Goal: Task Accomplishment & Management: Complete application form

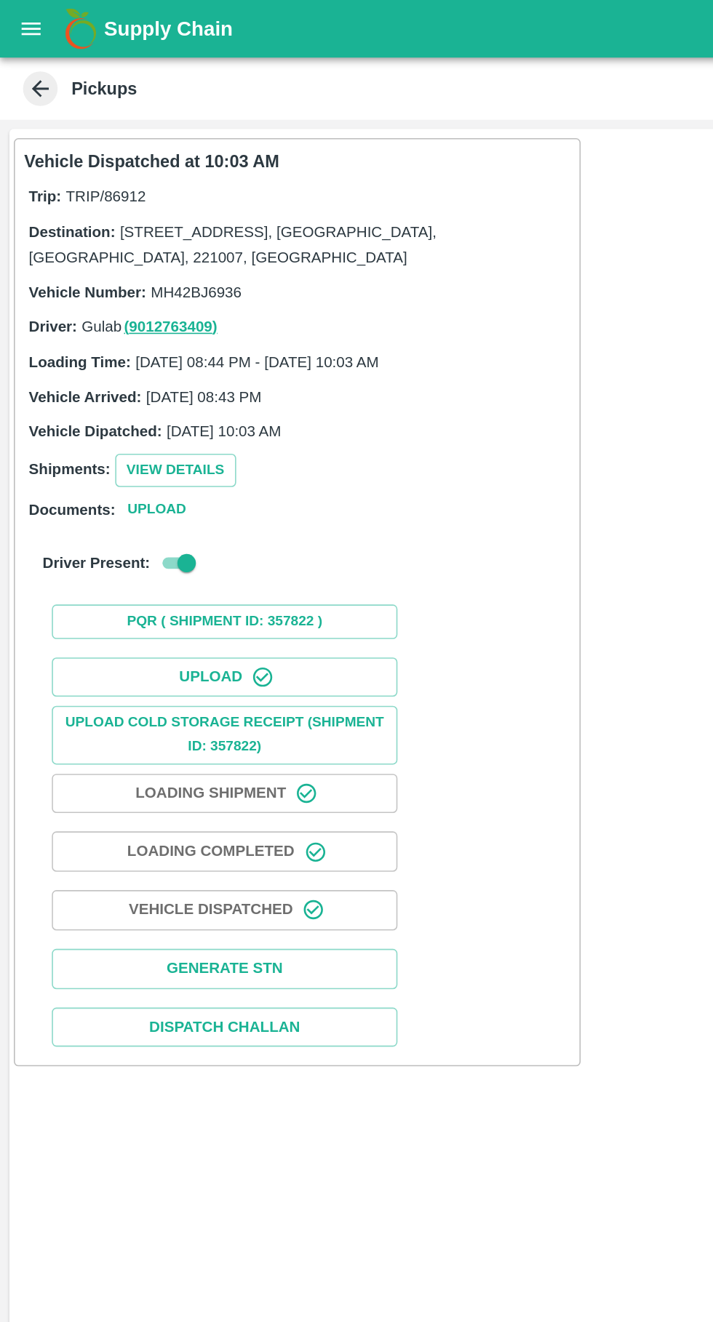
click at [23, 5] on button "open drawer" at bounding box center [19, 17] width 33 height 33
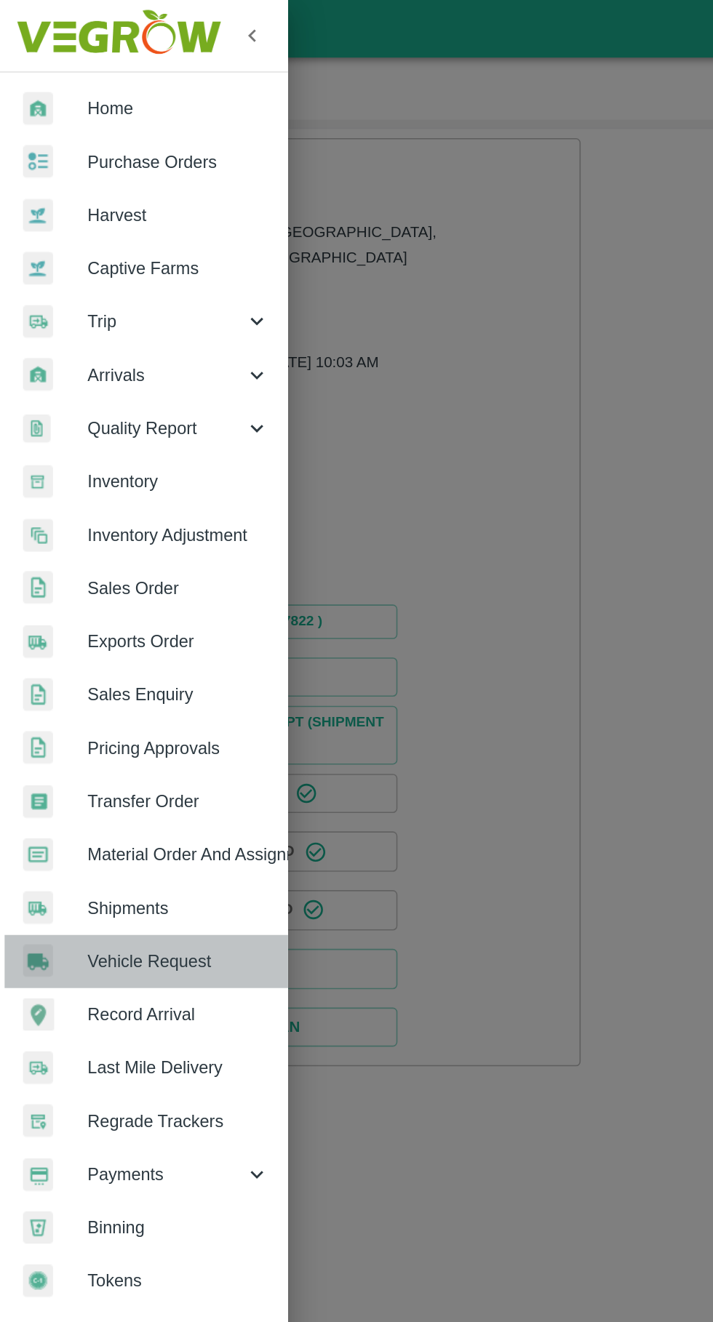
click at [130, 604] on span "Vehicle Request" at bounding box center [112, 607] width 115 height 16
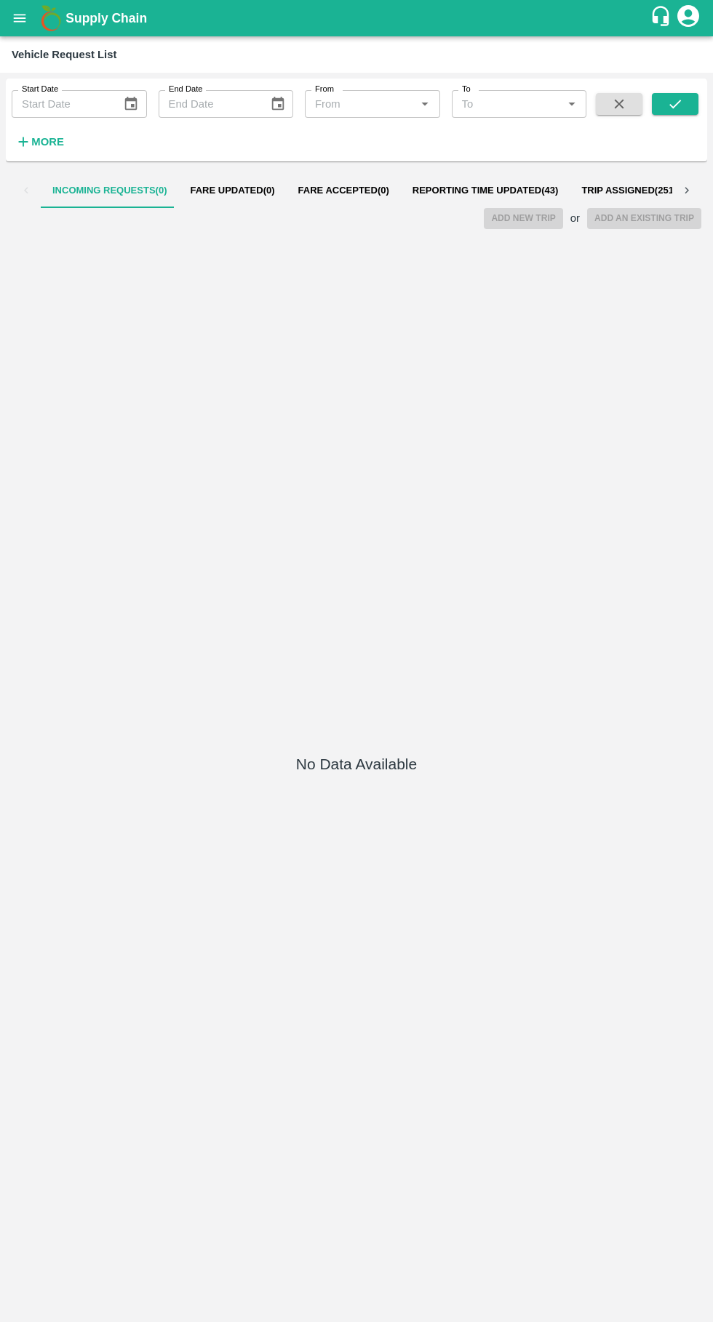
click at [462, 191] on span "Reporting Time Updated ( 43 )" at bounding box center [485, 191] width 146 height 12
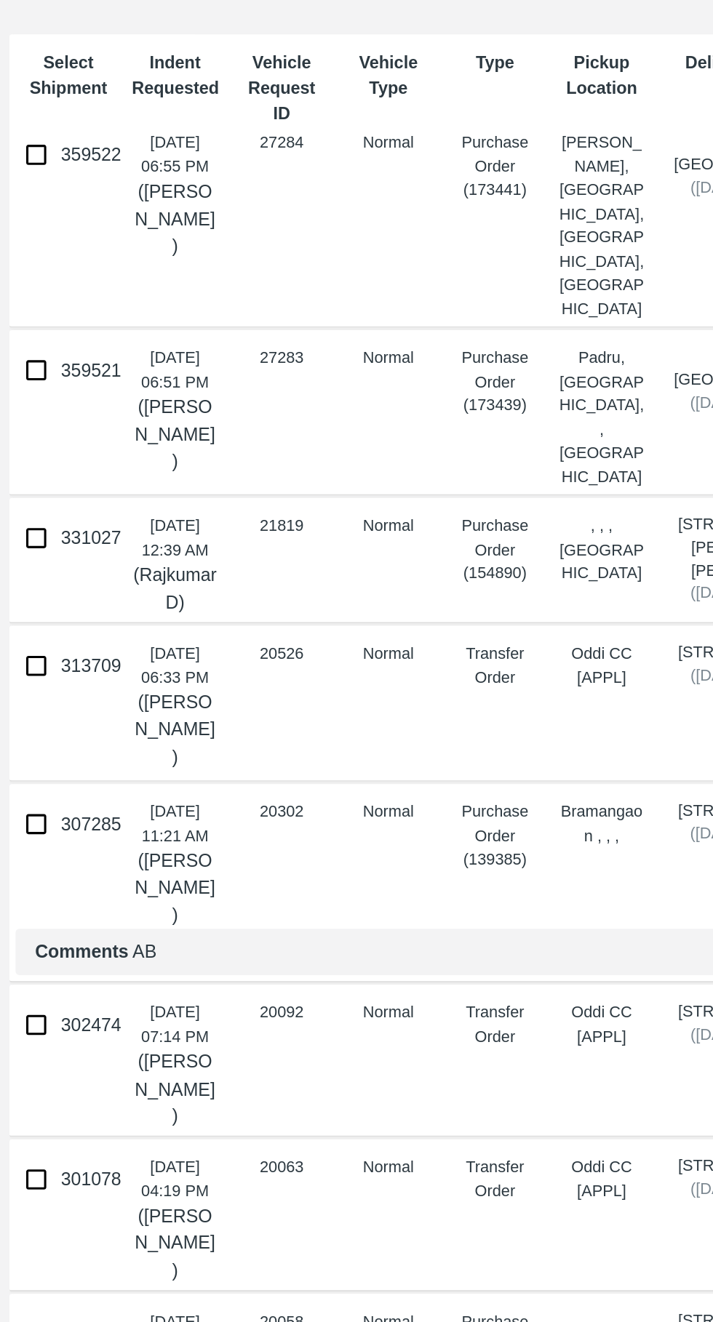
click at [22, 415] on input "359521" at bounding box center [21, 429] width 29 height 29
checkbox input "true"
click at [31, 301] on input "359522" at bounding box center [21, 301] width 29 height 29
checkbox input "true"
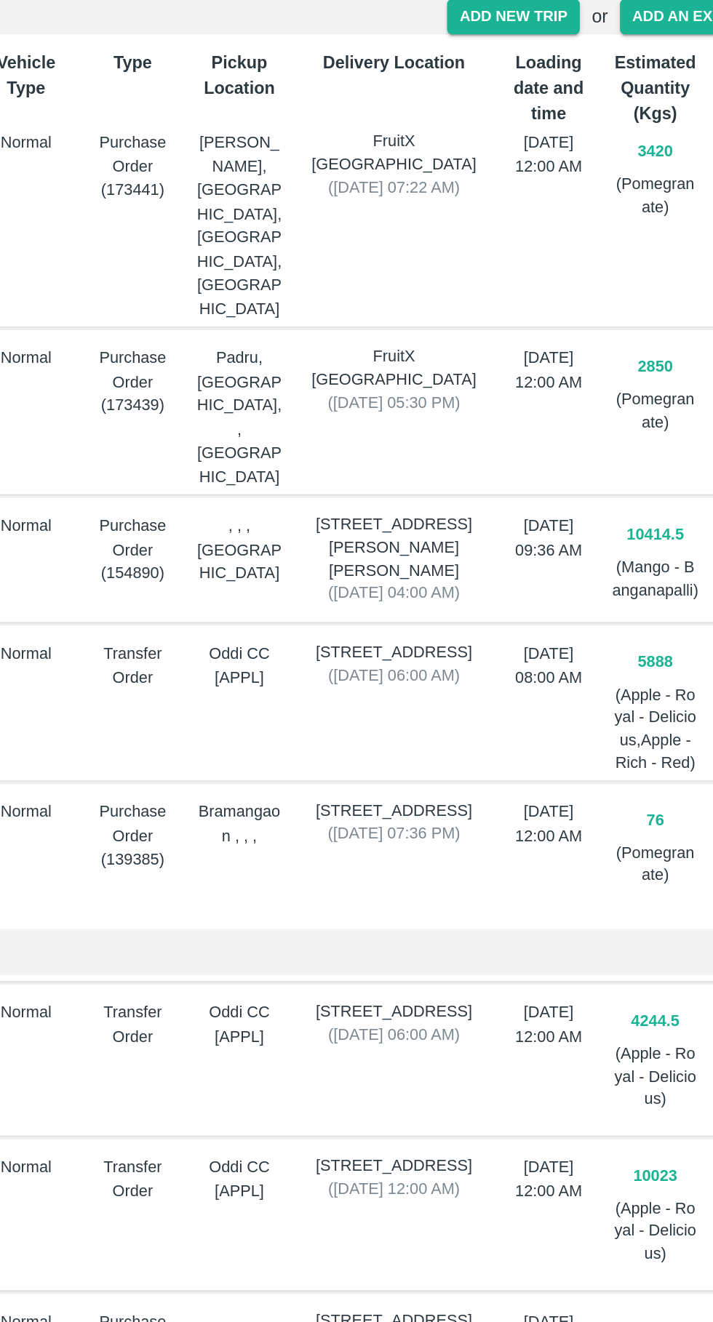
click at [533, 223] on button "Add New Trip" at bounding box center [523, 218] width 79 height 21
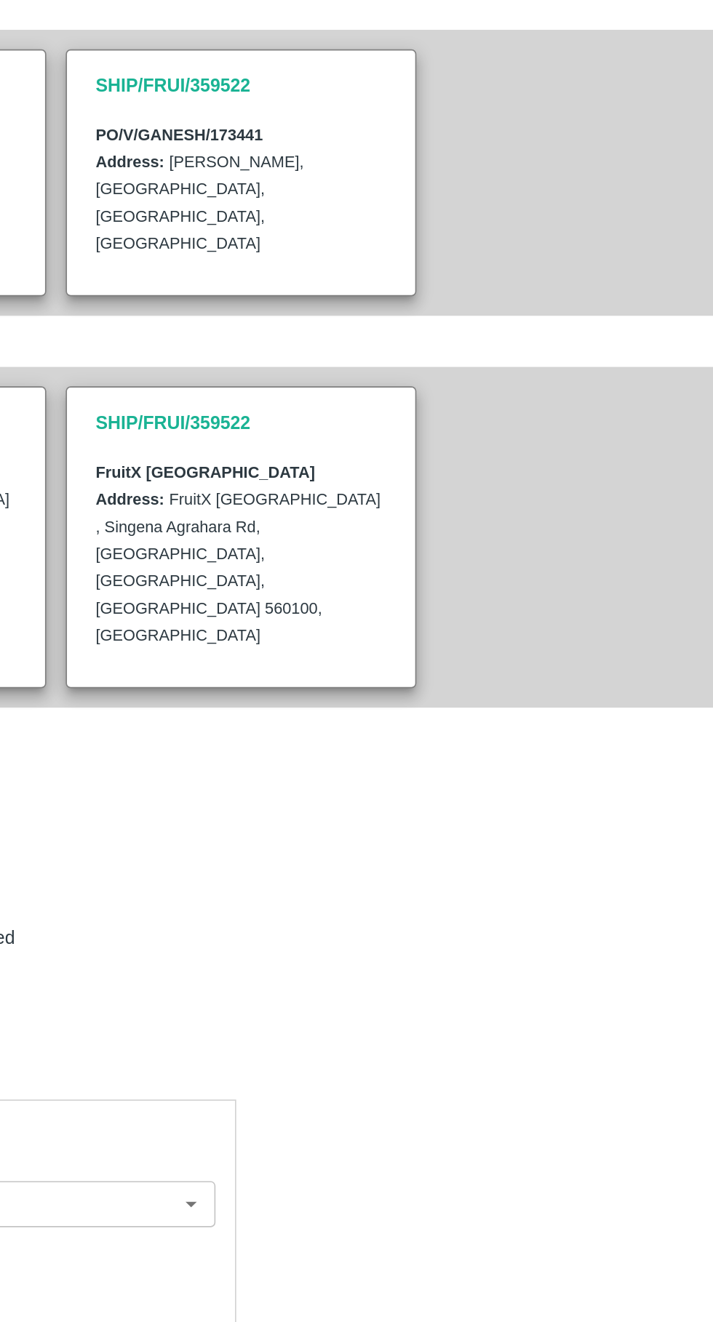
type input "2850"
type input "Normal"
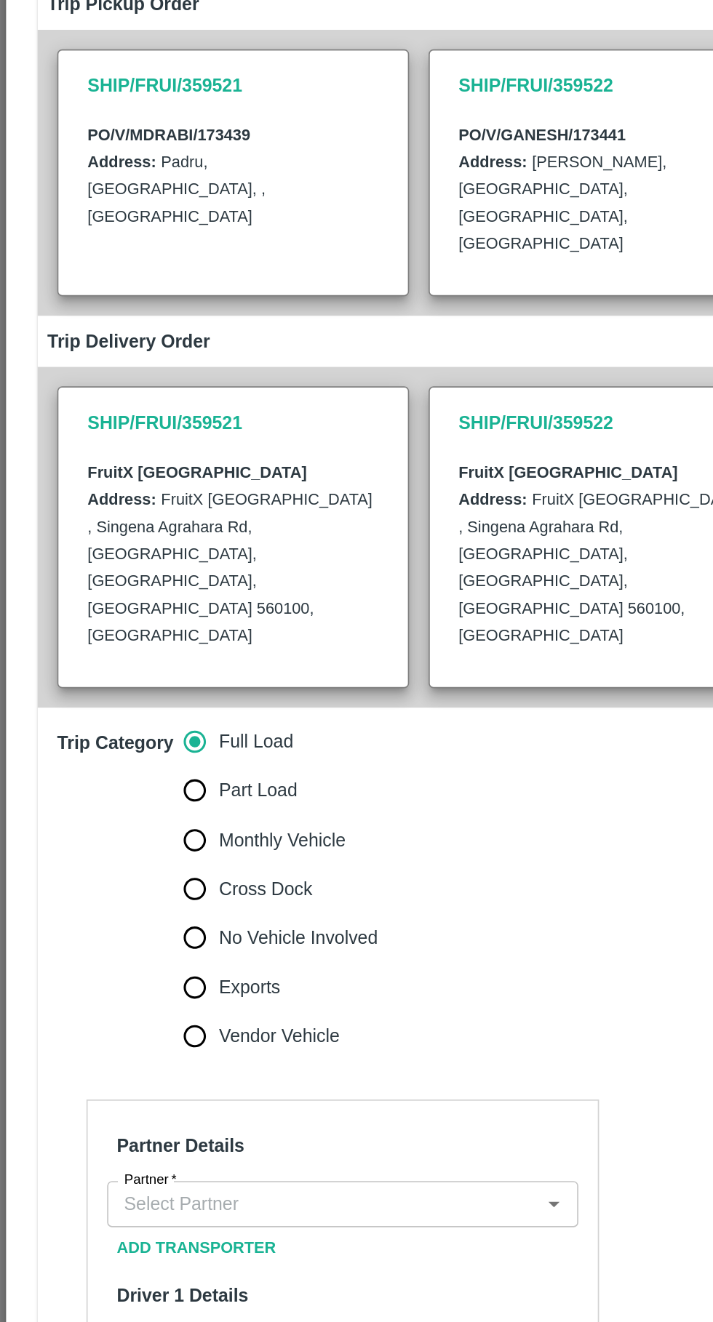
click at [190, 918] on input "Partner   *" at bounding box center [192, 927] width 249 height 19
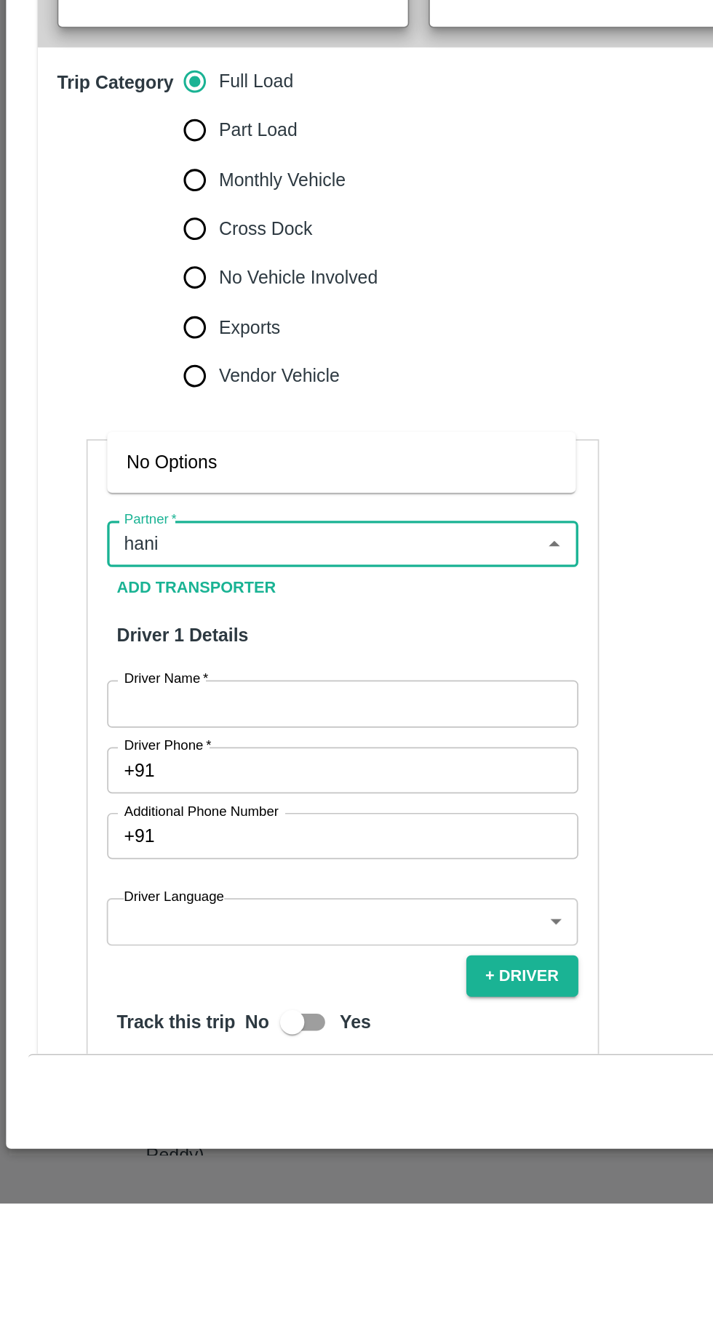
type input "[PERSON_NAME]"
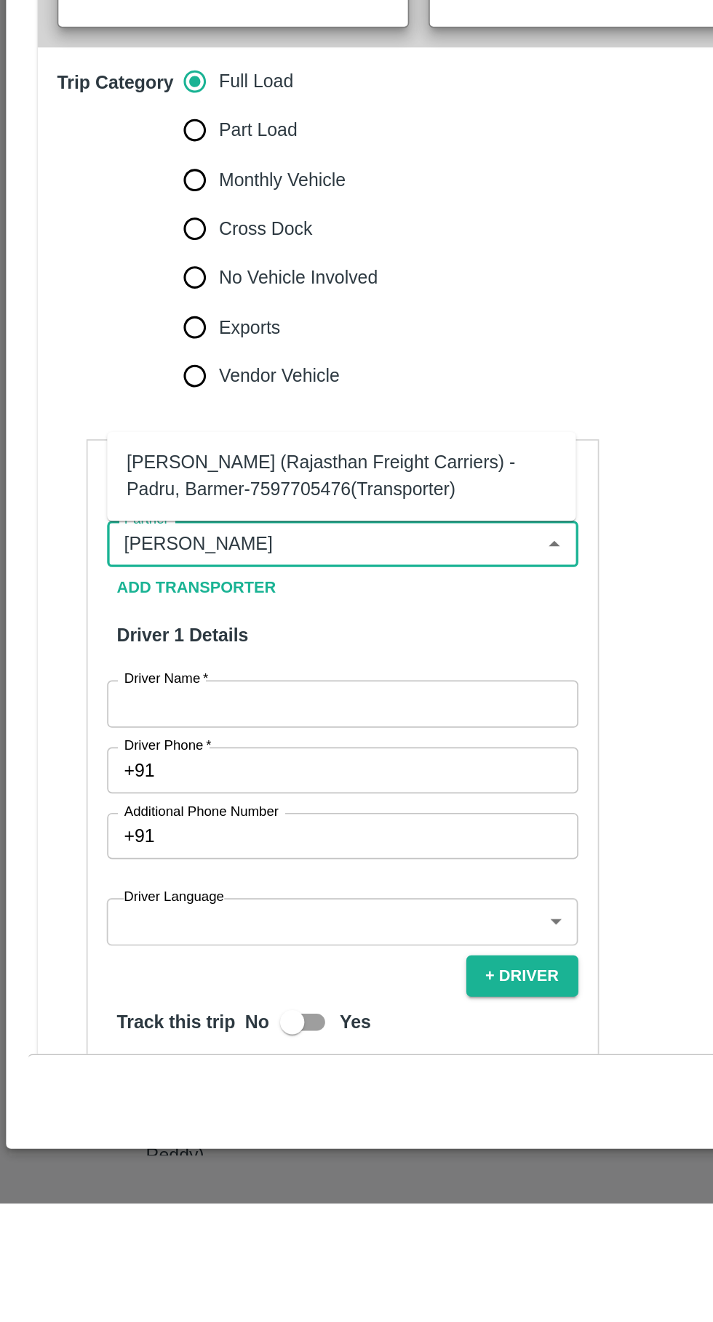
click at [89, 884] on div "[PERSON_NAME] (Rajasthan Freight Carriers) -Padru, Barmer-7597705476(Transporte…" at bounding box center [204, 887] width 257 height 33
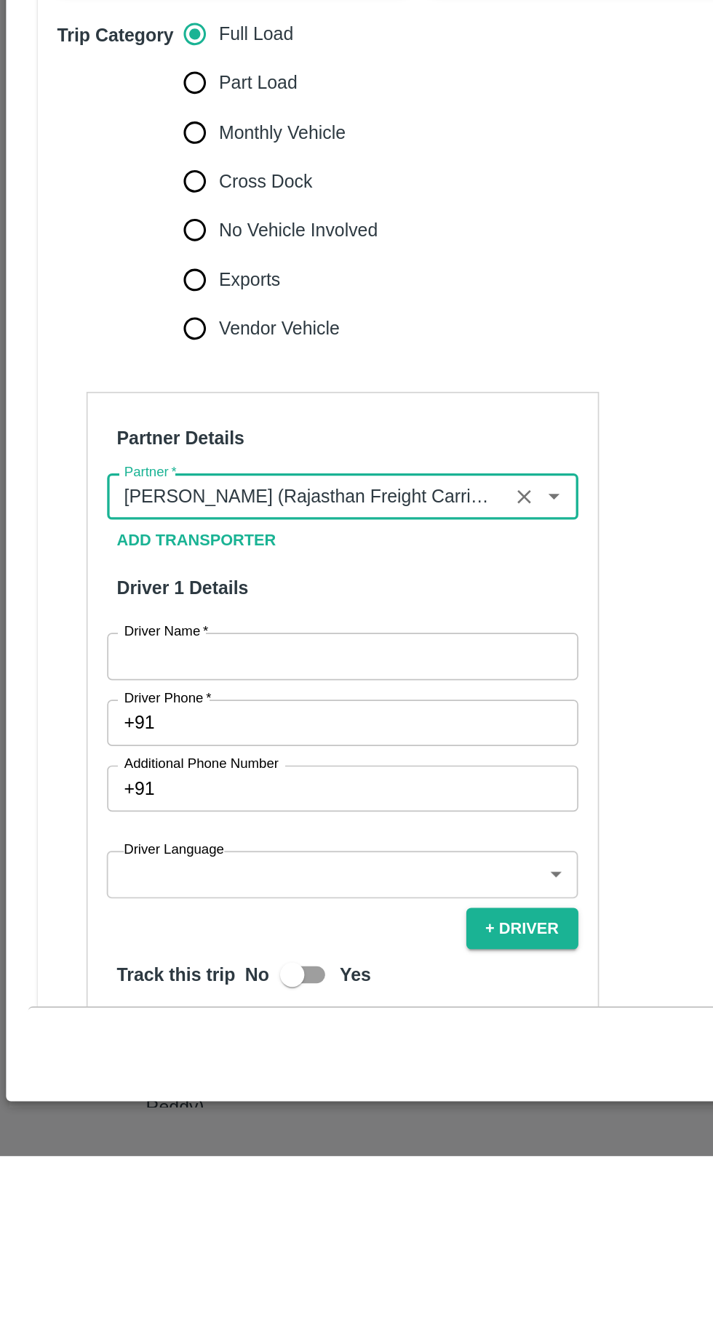
type input "[PERSON_NAME] (Rajasthan Freight Carriers) -Padru, Barmer-7597705476(Transporte…"
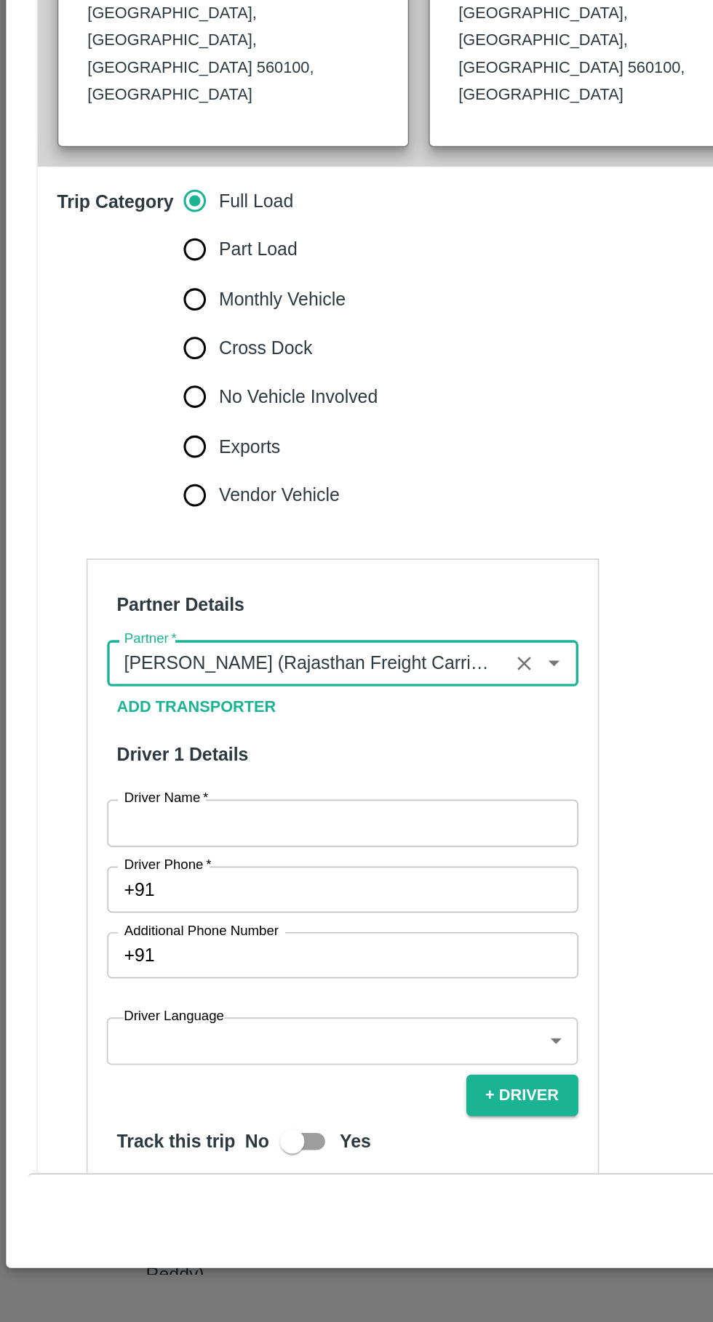
scroll to position [236, 0]
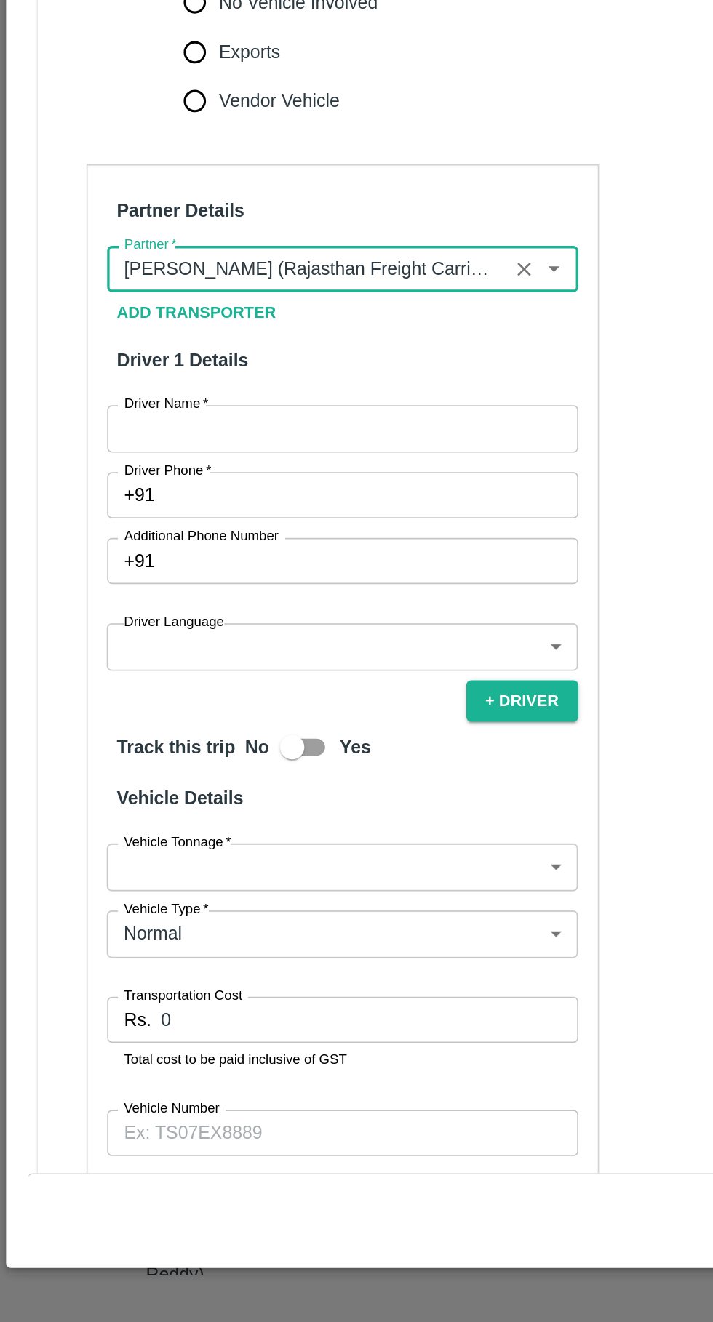
click at [172, 1195] on input "Vehicle Number" at bounding box center [204, 1209] width 281 height 28
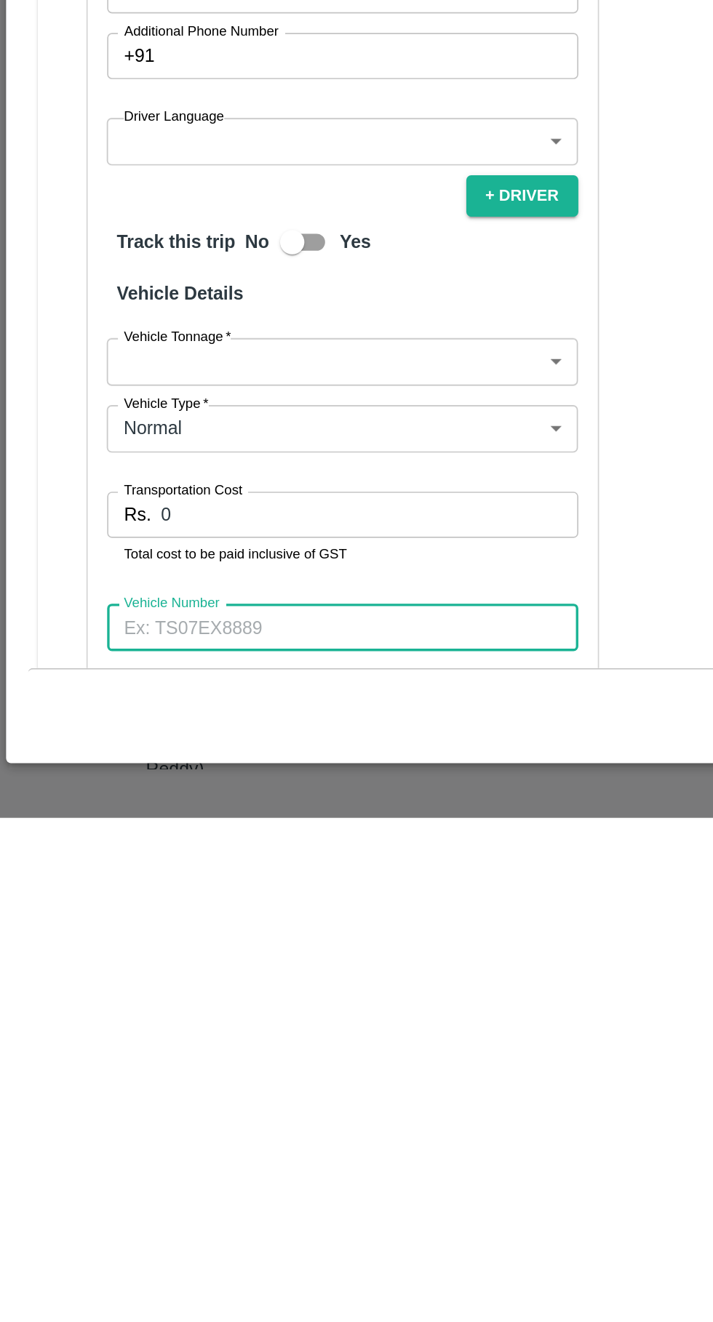
scroll to position [0, 0]
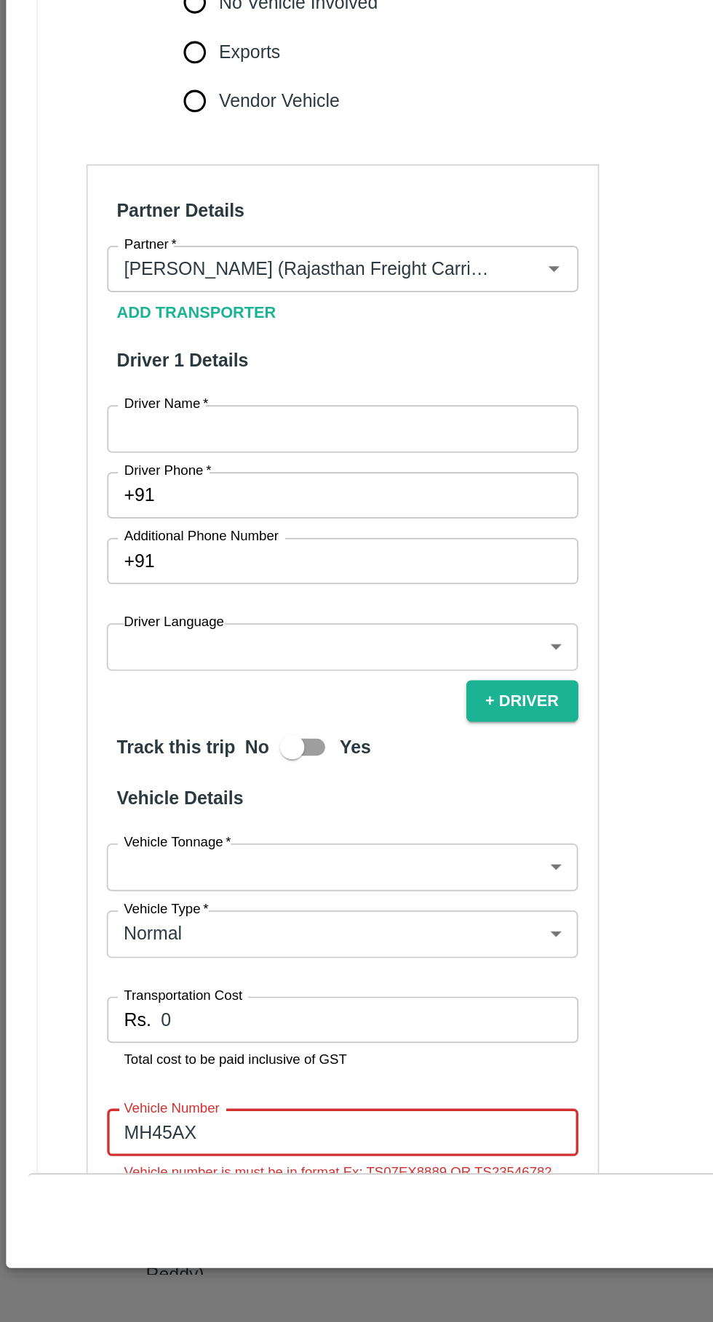
click at [170, 1195] on input "MH45AX" at bounding box center [204, 1209] width 281 height 28
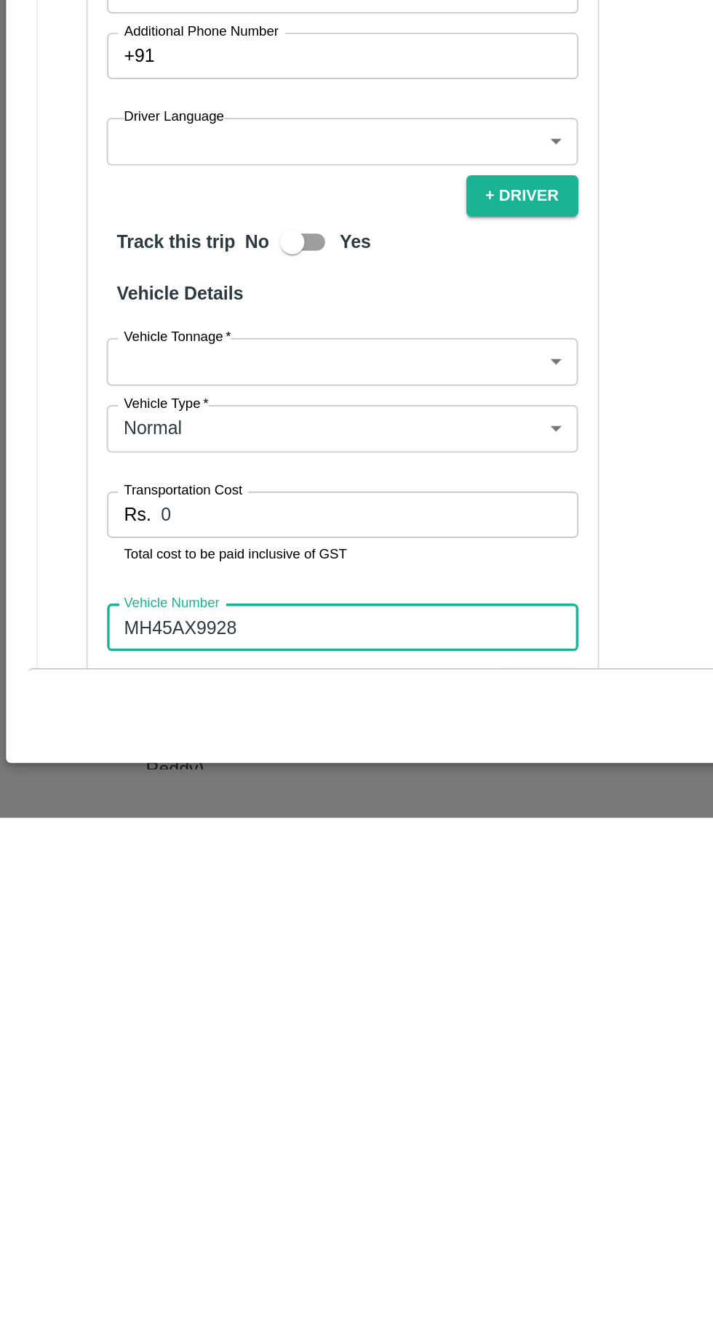
type input "MH45AX9928"
click at [177, 1127] on input "0" at bounding box center [220, 1141] width 249 height 28
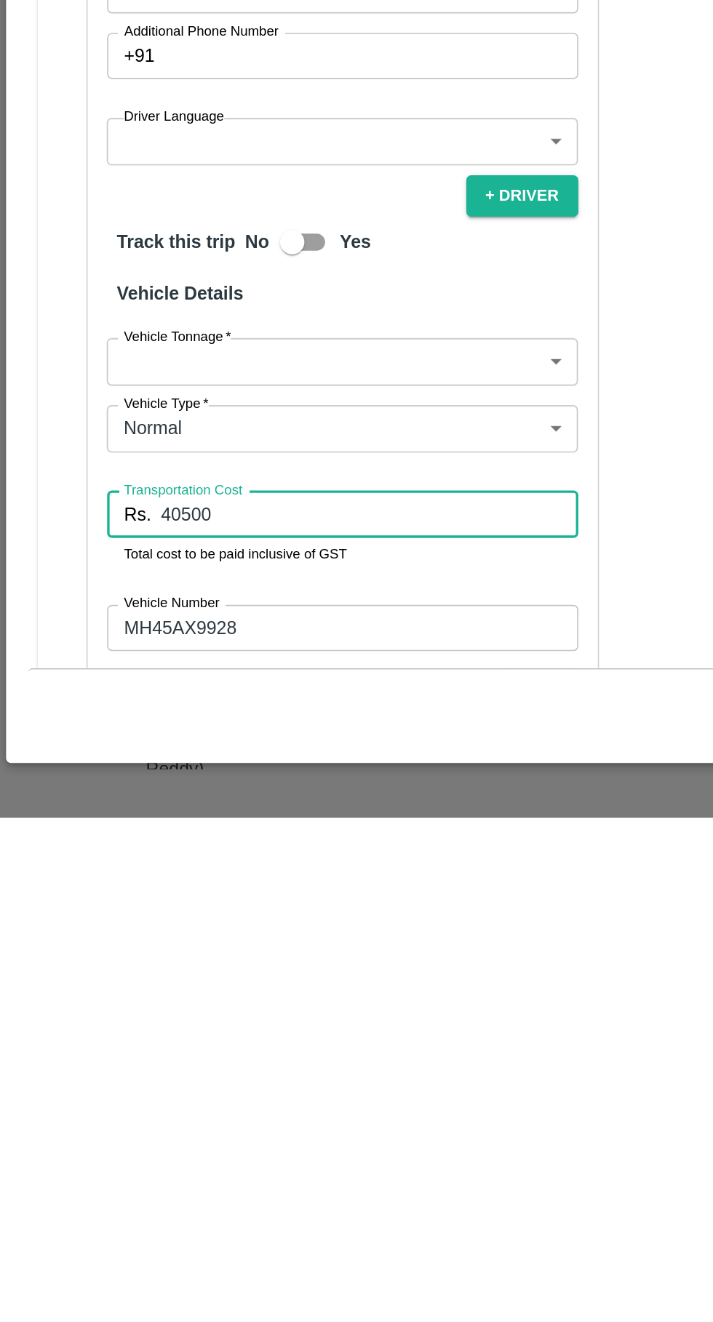
type input "40500"
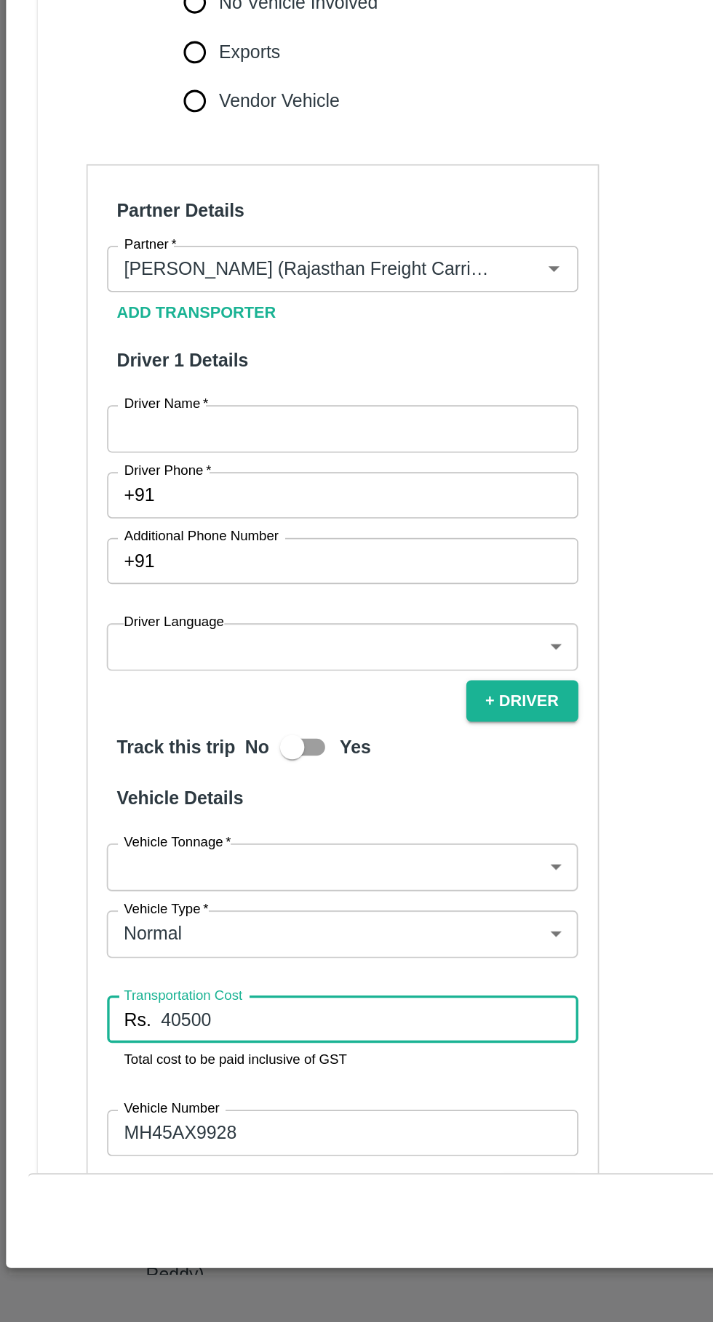
click at [191, 962] on body "Supply Chain Vehicle Request List Start Date Start Date End Date End Date From …" at bounding box center [356, 661] width 713 height 1322
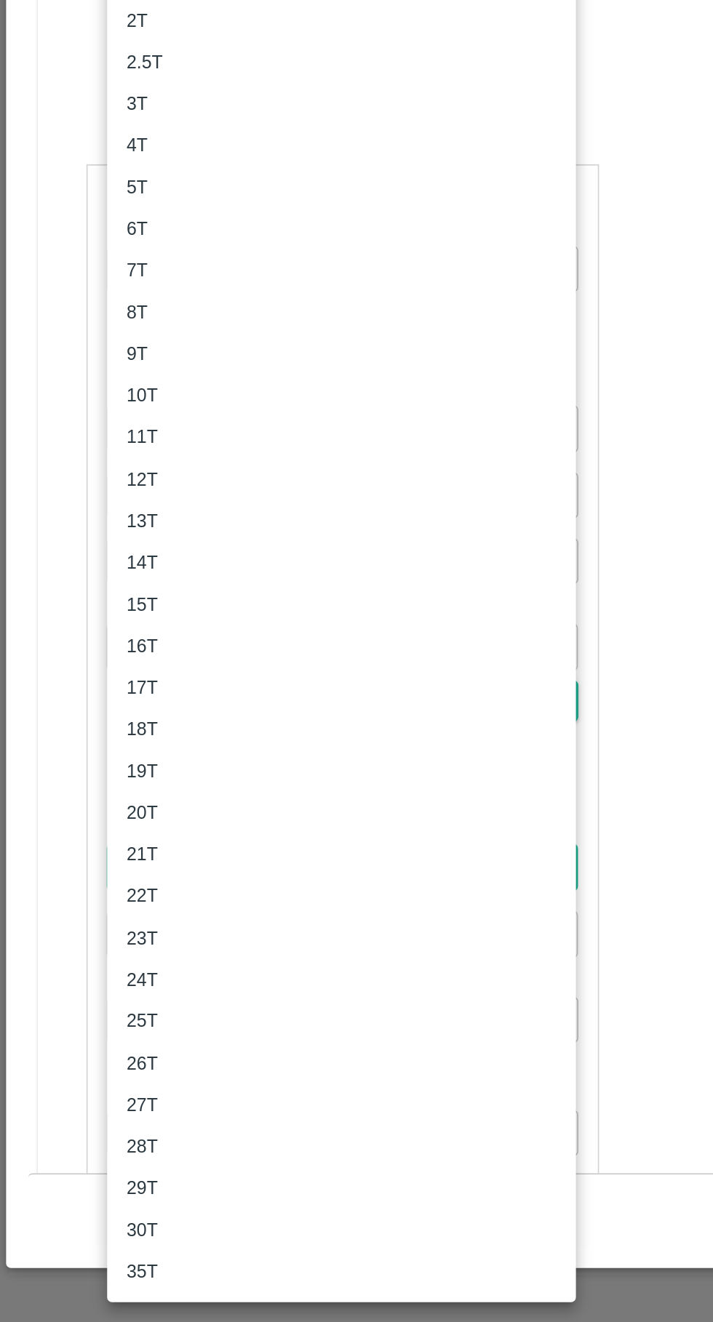
click at [98, 768] on div "10T" at bounding box center [89, 768] width 26 height 16
type input "10000"
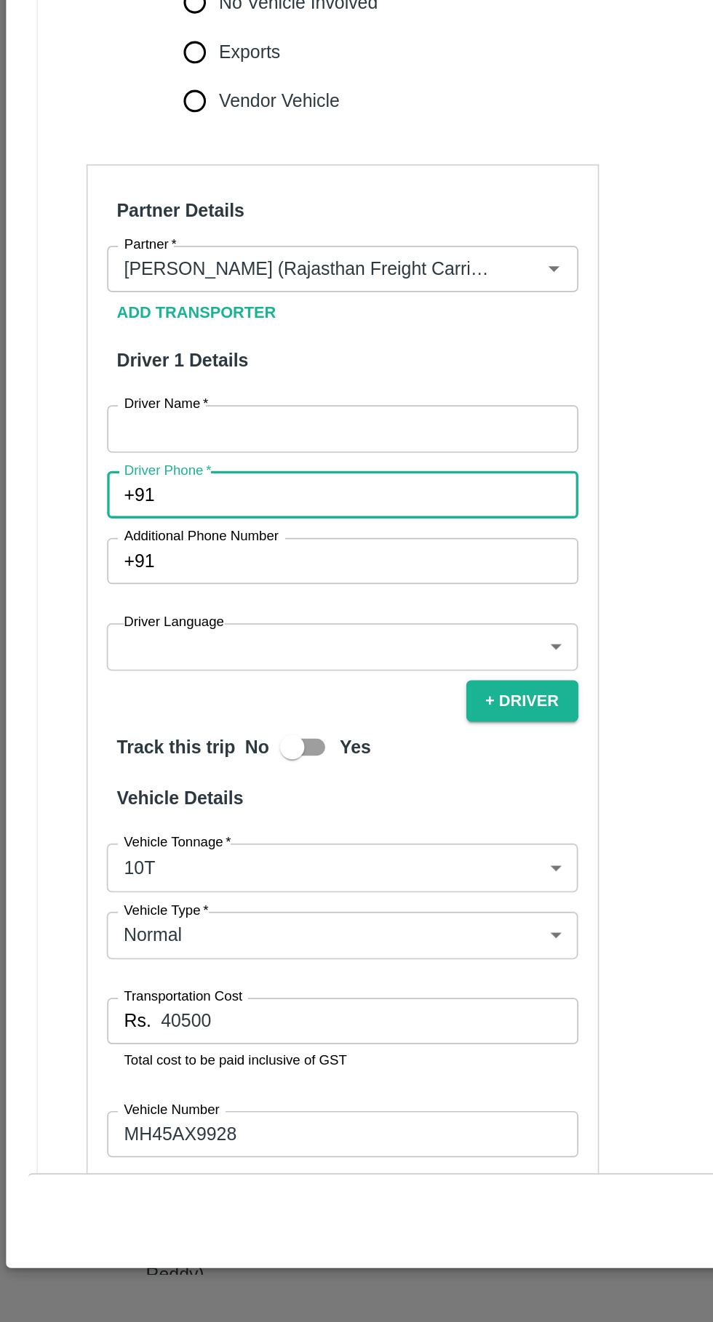
paste input "8530633907"
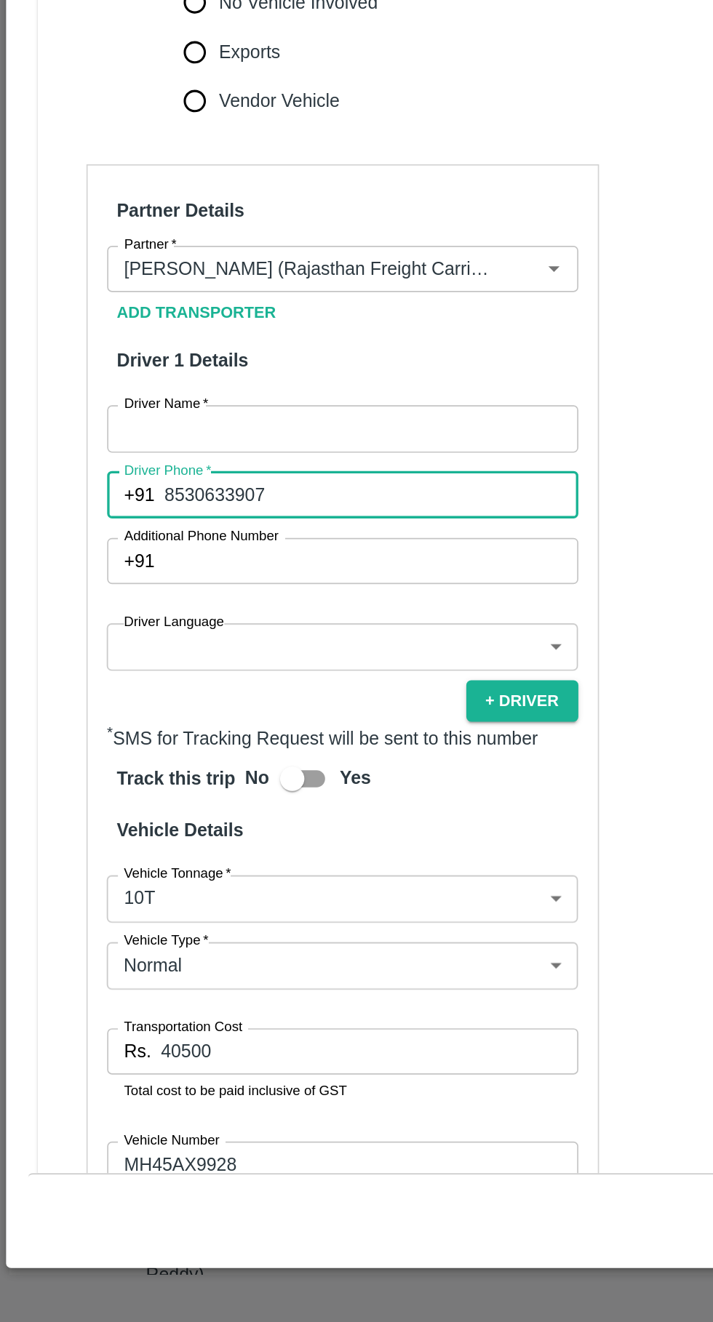
type input "8530633907"
click at [167, 774] on input "Driver Name   *" at bounding box center [204, 788] width 281 height 28
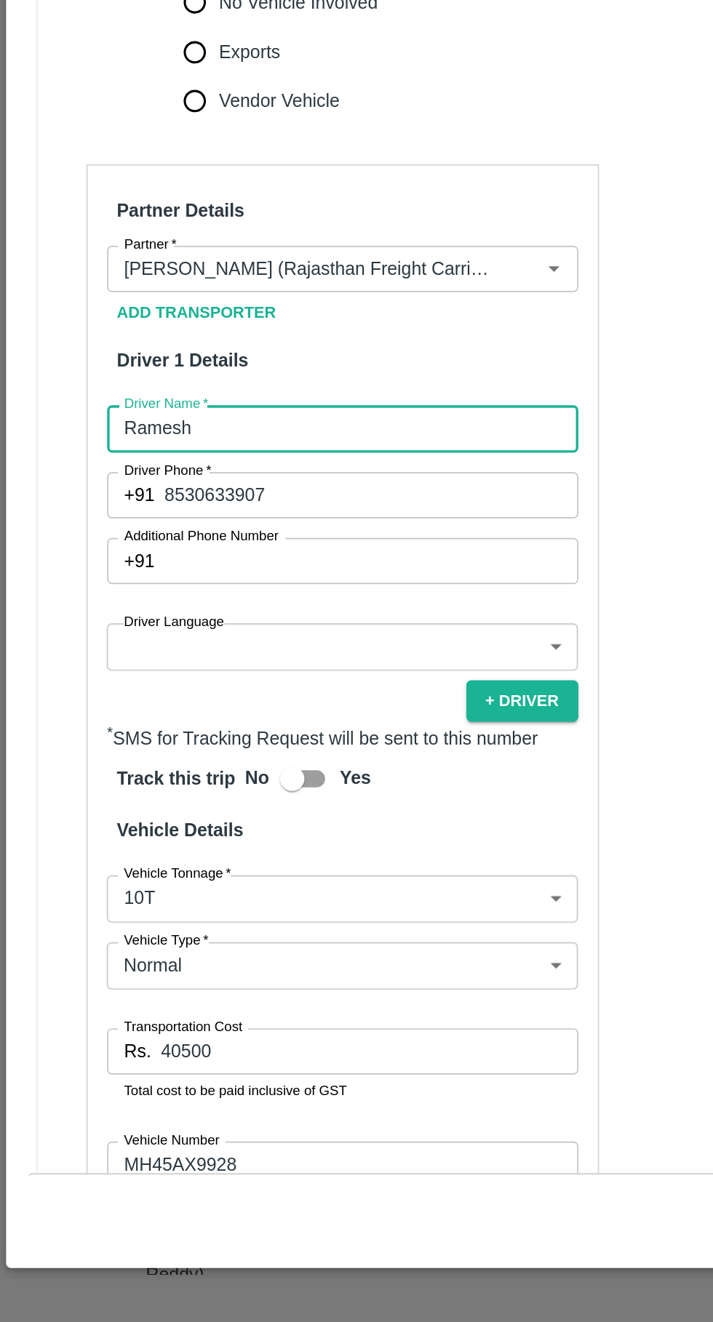
type input "Ramesh"
click at [111, 836] on body "Supply Chain Vehicle Request List Start Date Start Date End Date End Date From …" at bounding box center [356, 661] width 713 height 1322
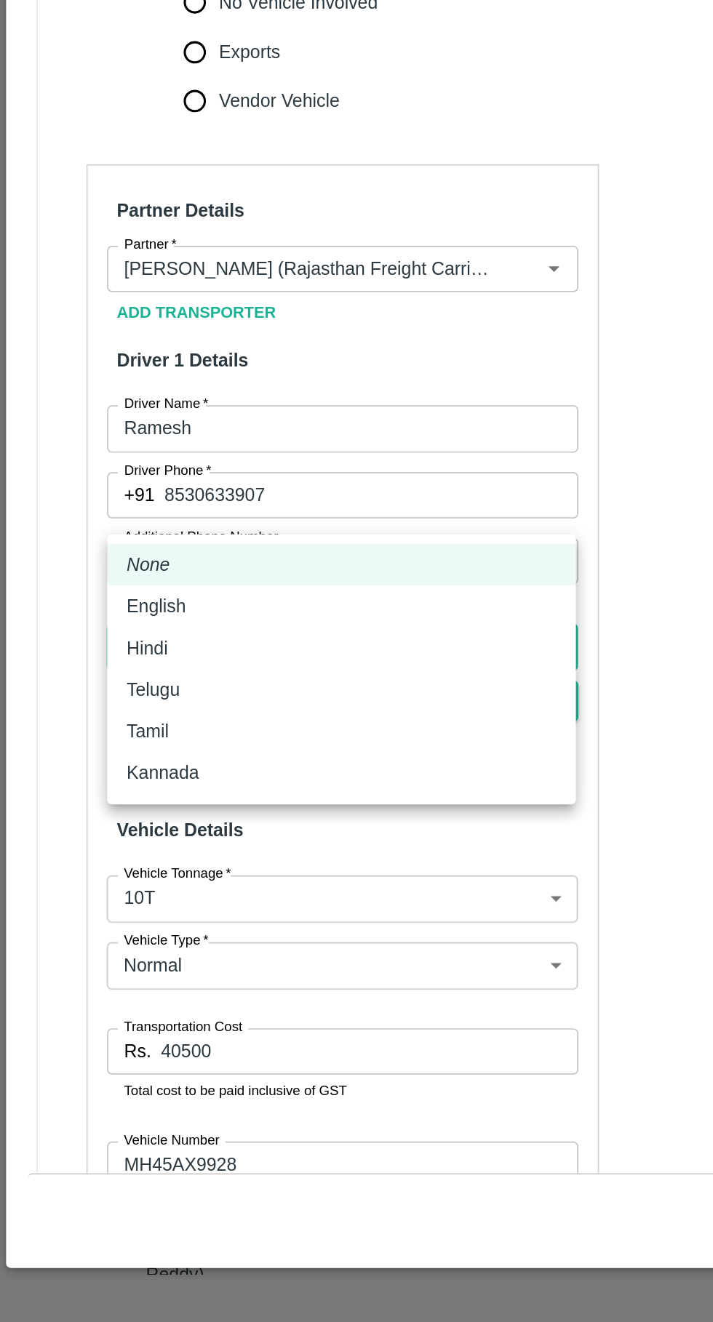
click at [105, 921] on div "Hindi" at bounding box center [92, 919] width 32 height 16
type input "hi"
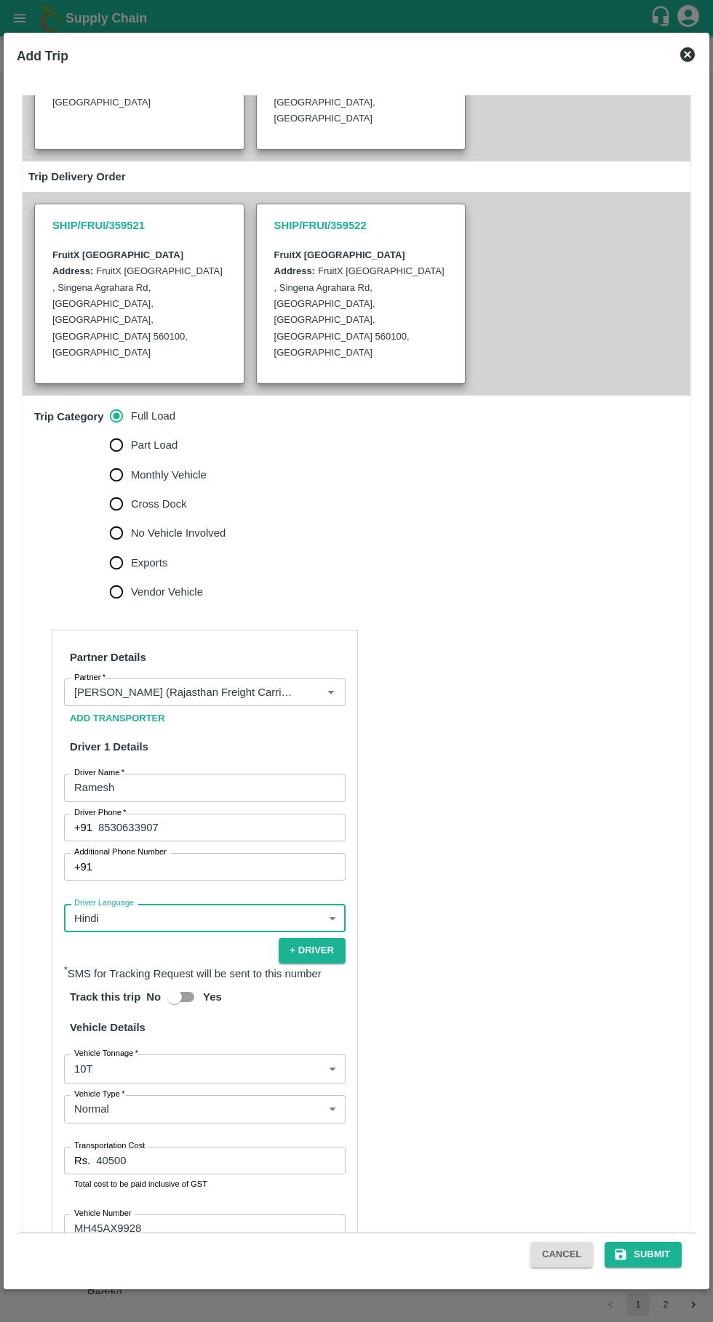
click at [647, 1258] on button "Submit" at bounding box center [642, 1254] width 77 height 25
